Goal: Transaction & Acquisition: Purchase product/service

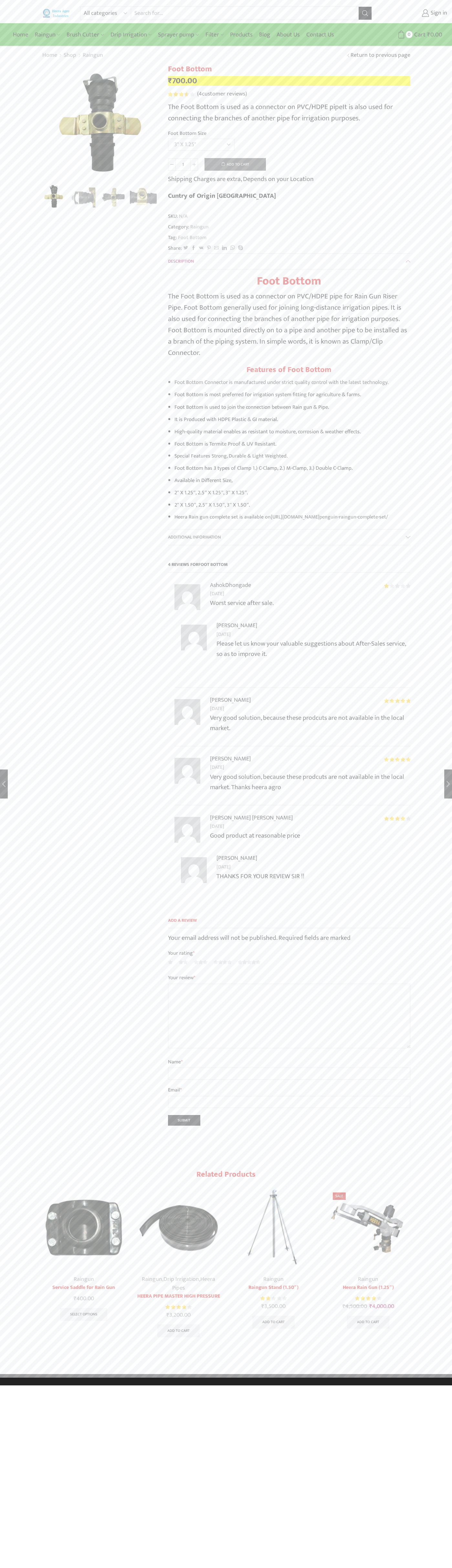
select select "3" X 1.25""
type input "Google Storebot"
click at [235, 164] on button "Add to cart" at bounding box center [235, 164] width 62 height 13
click at [410, 35] on span "Cart" at bounding box center [412, 35] width 13 height 9
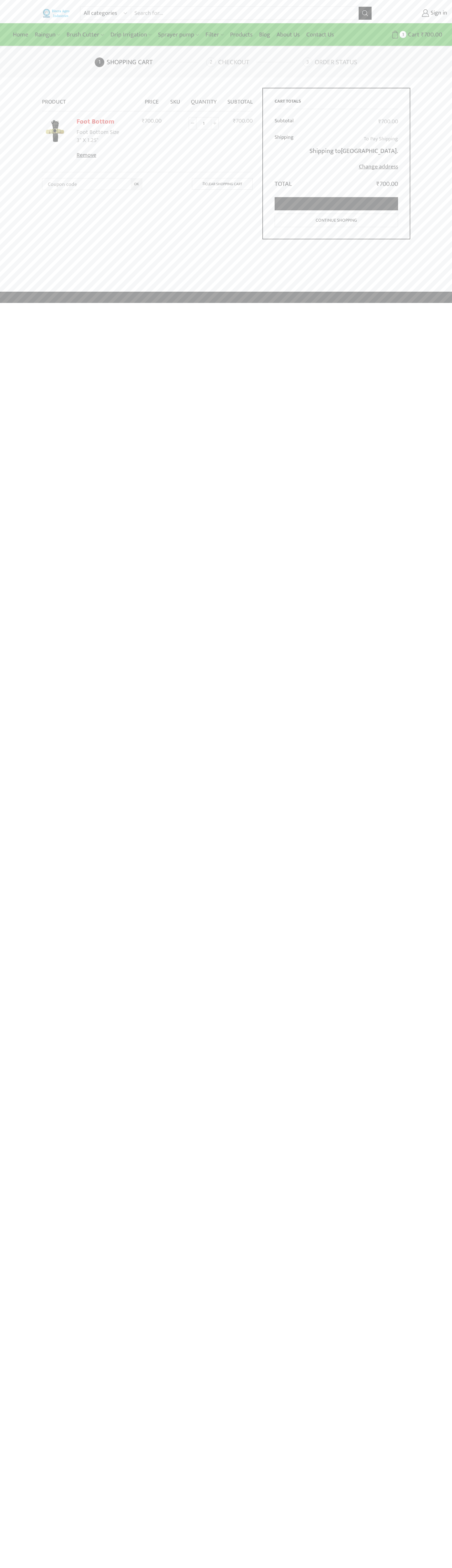
click at [336, 204] on link "Proceed to checkout" at bounding box center [336, 204] width 123 height 13
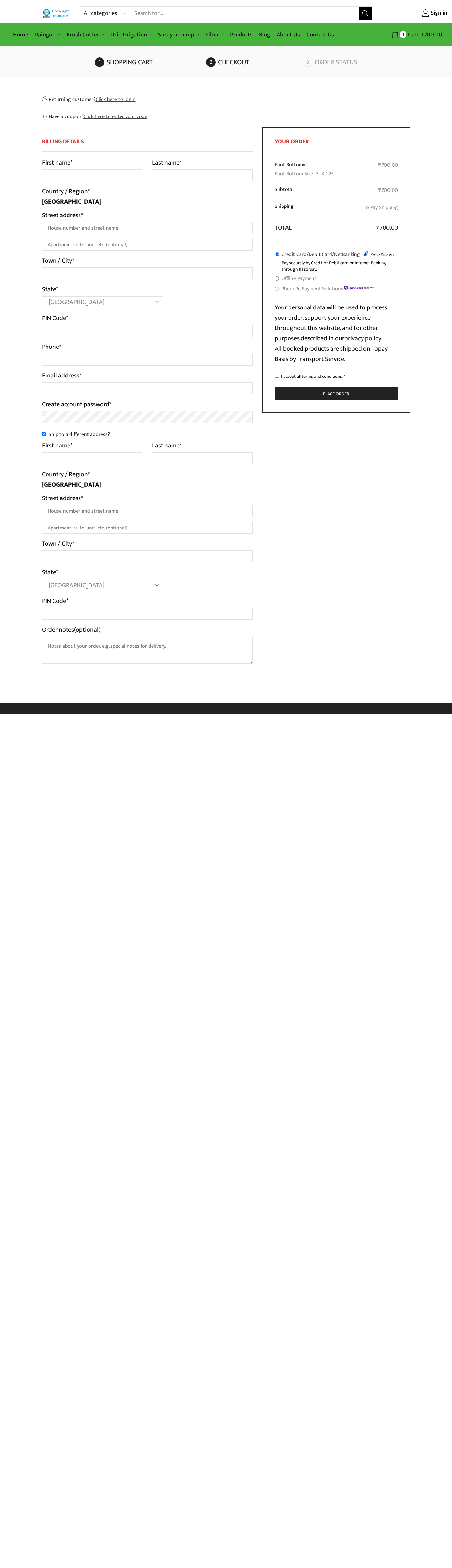
select select "MH"
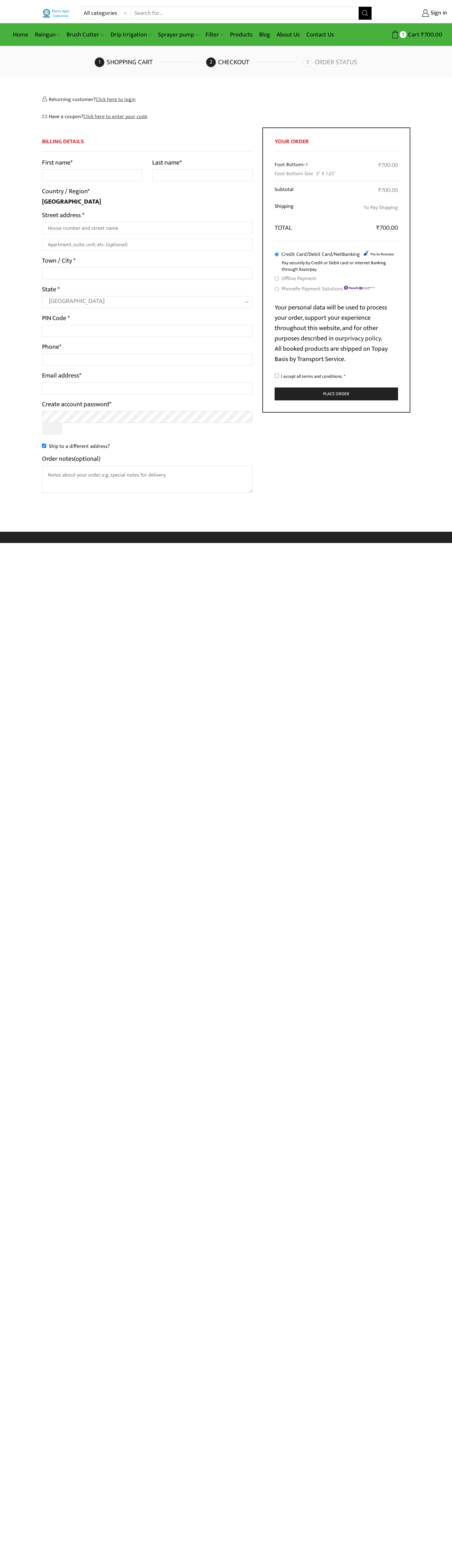
select select "MH"
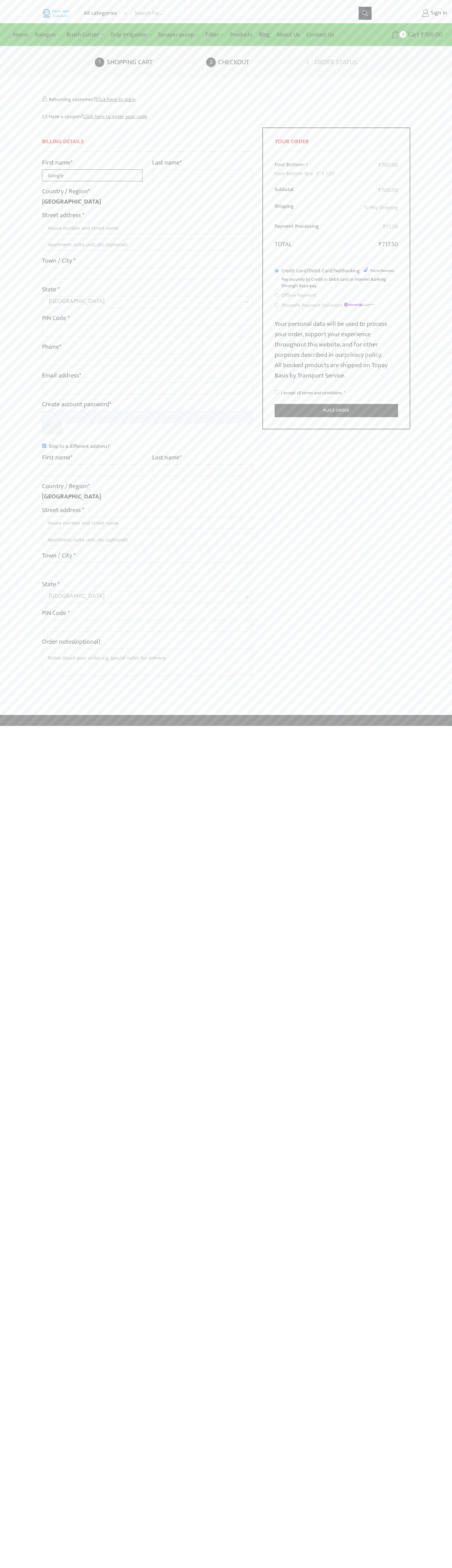
type input "Google"
type input "Storebot"
type input "1600 Amphitheatre Parkway"
type input "First floor"
type input "mountain view"
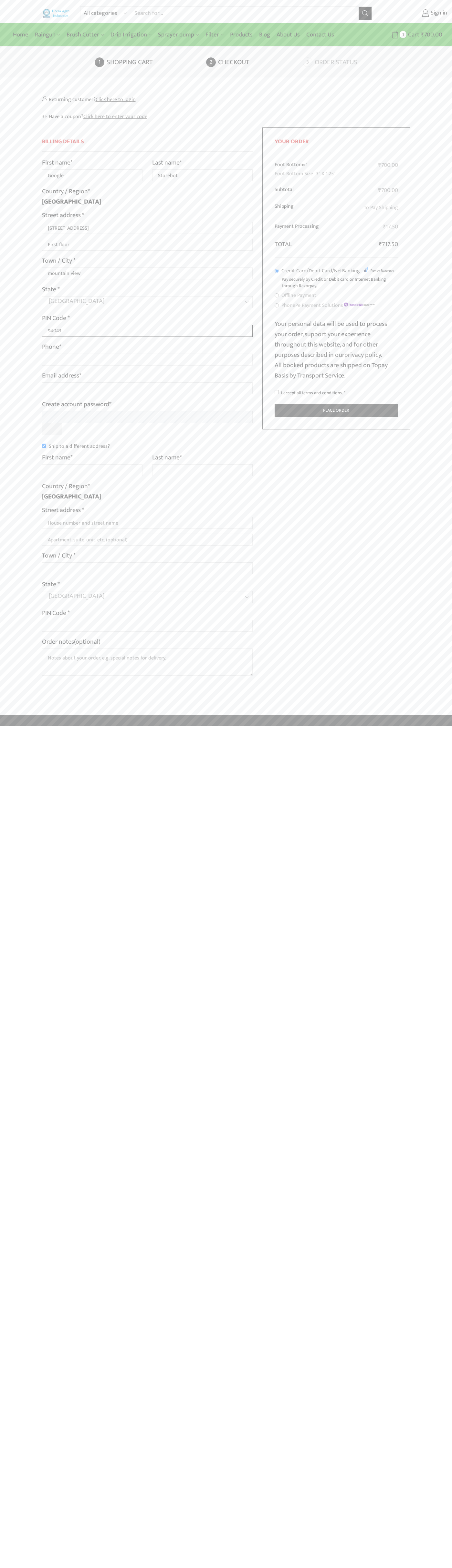
type input "94043"
type input "08067218000"
type input "johnsmith004@storebotmail.joonix.net"
click at [44, 446] on input "Ship to a different address?" at bounding box center [44, 446] width 4 height 4
checkbox input "false"
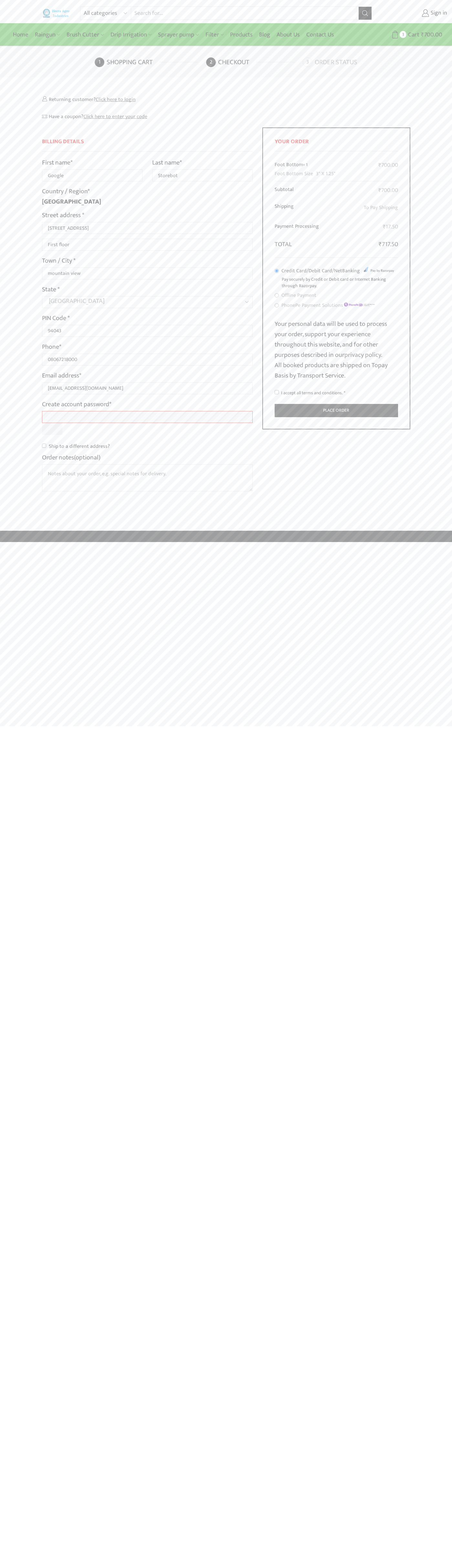
click at [277, 392] on input "I accept all terms and conditions. *" at bounding box center [277, 392] width 4 height 4
checkbox input "true"
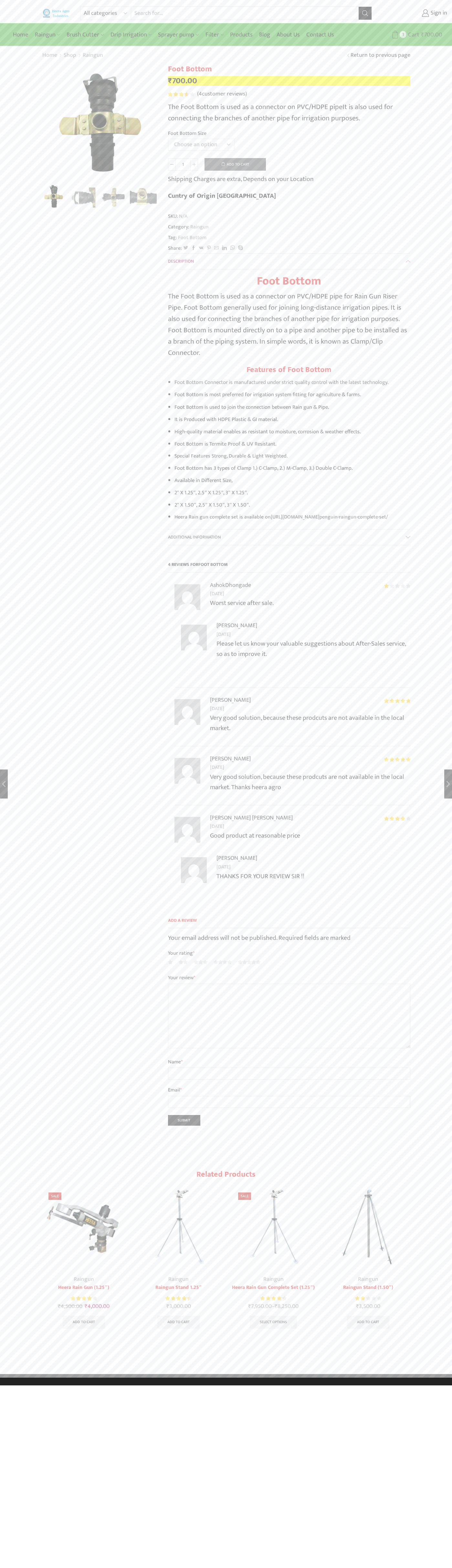
click at [412, 35] on span "Cart" at bounding box center [412, 35] width 13 height 9
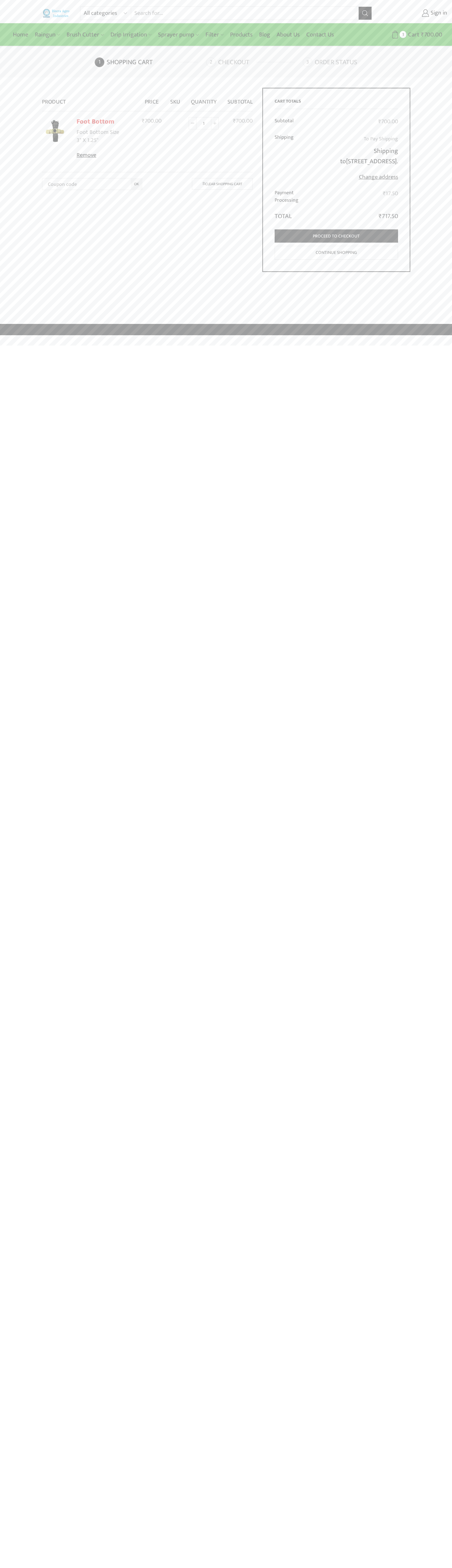
click at [105, 155] on link "Remove" at bounding box center [105, 156] width 57 height 9
